Goal: Task Accomplishment & Management: Complete application form

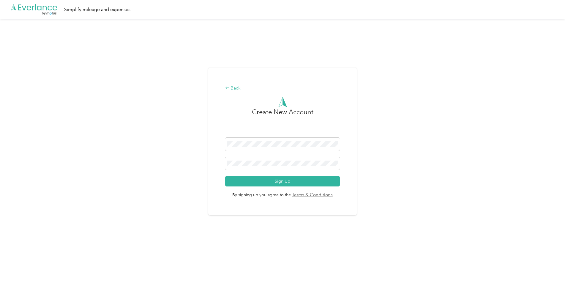
click at [239, 87] on div "Back" at bounding box center [282, 88] width 114 height 7
click at [225, 176] on button "Sign Up" at bounding box center [282, 181] width 114 height 10
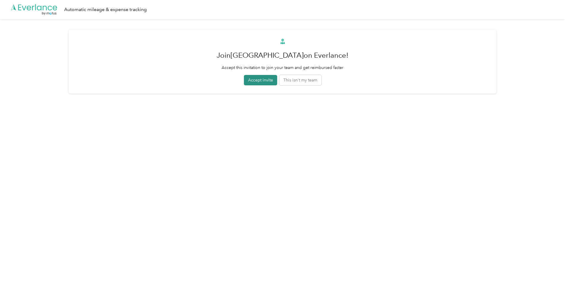
click at [267, 79] on button "Accept invite" at bounding box center [260, 80] width 33 height 10
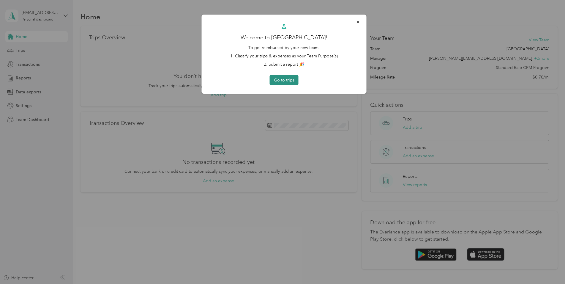
click at [277, 81] on button "Go to trips" at bounding box center [284, 80] width 29 height 10
